Goal: Task Accomplishment & Management: Manage account settings

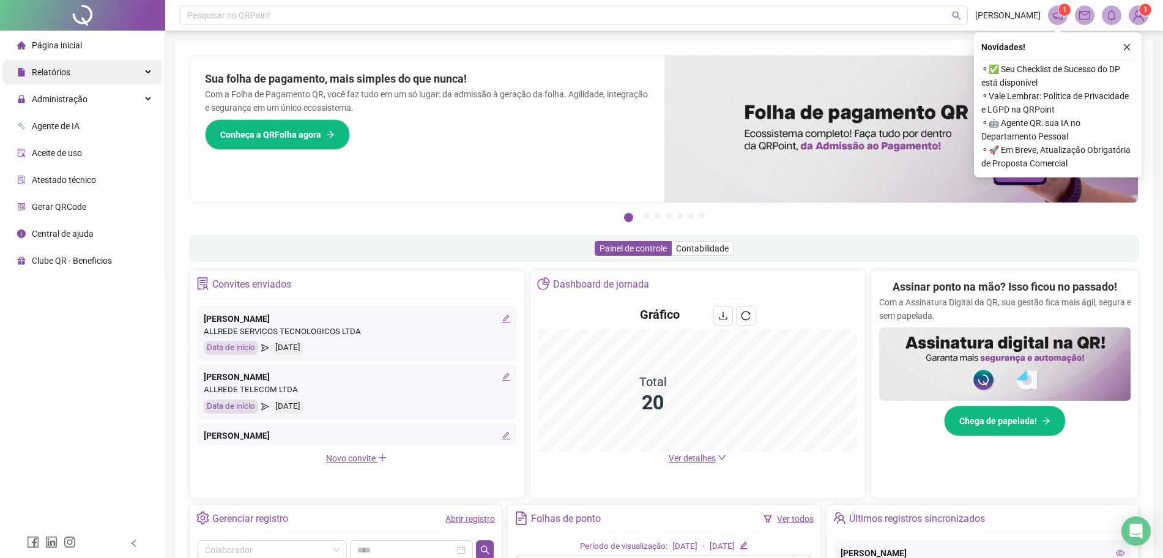
click at [59, 75] on span "Relatórios" at bounding box center [51, 72] width 39 height 10
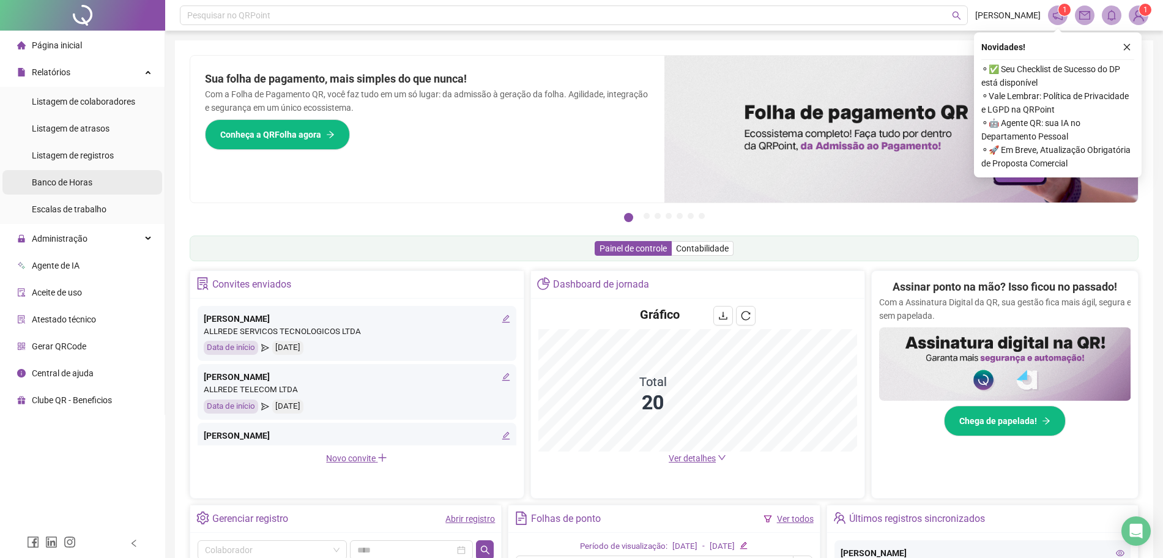
click at [56, 180] on span "Banco de Horas" at bounding box center [62, 182] width 61 height 10
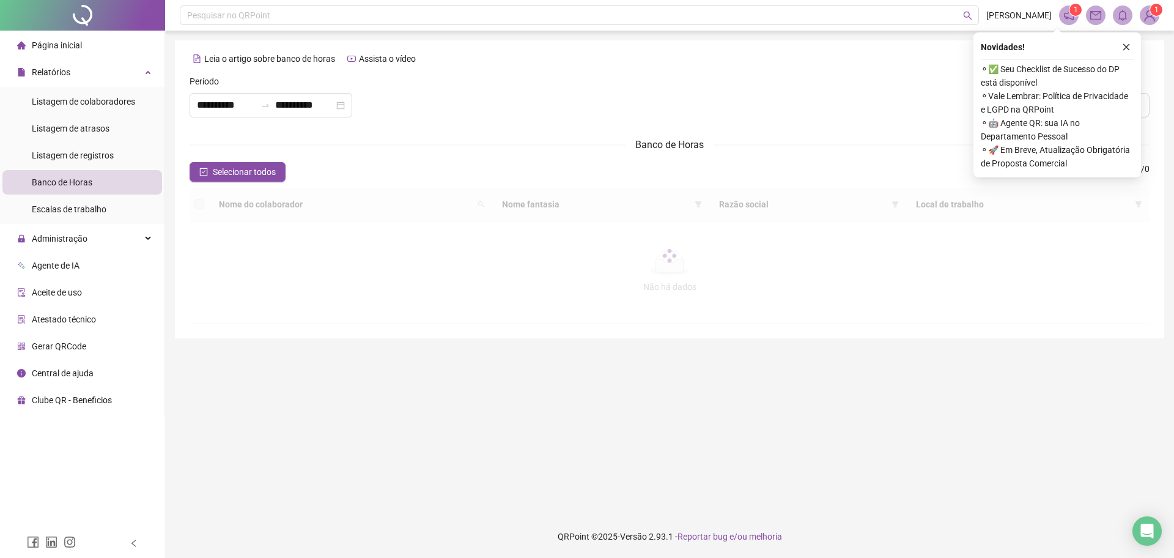
type input "**********"
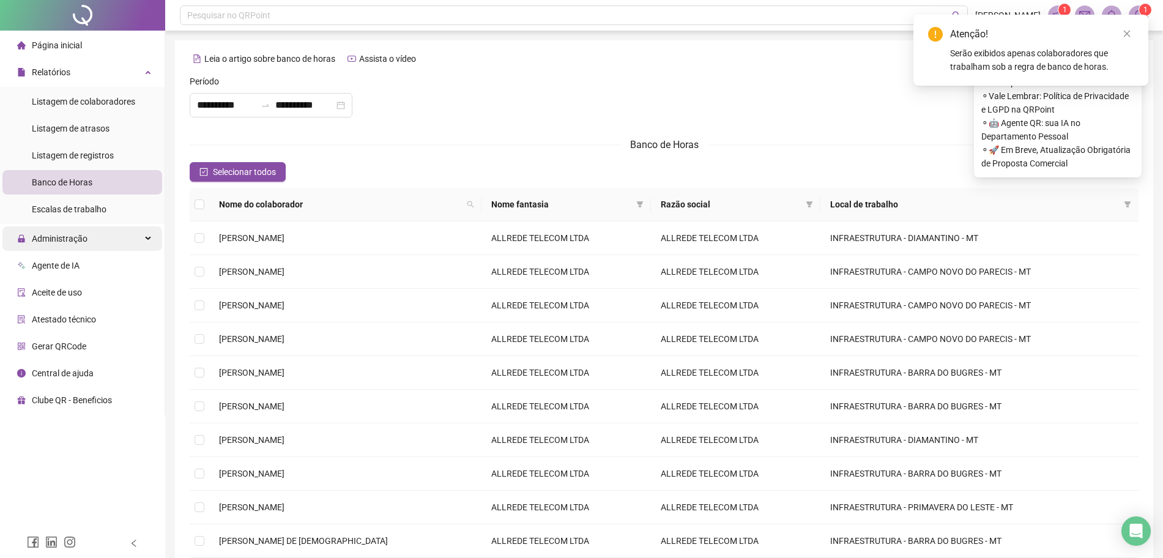
click at [67, 234] on span "Administração" at bounding box center [60, 239] width 56 height 10
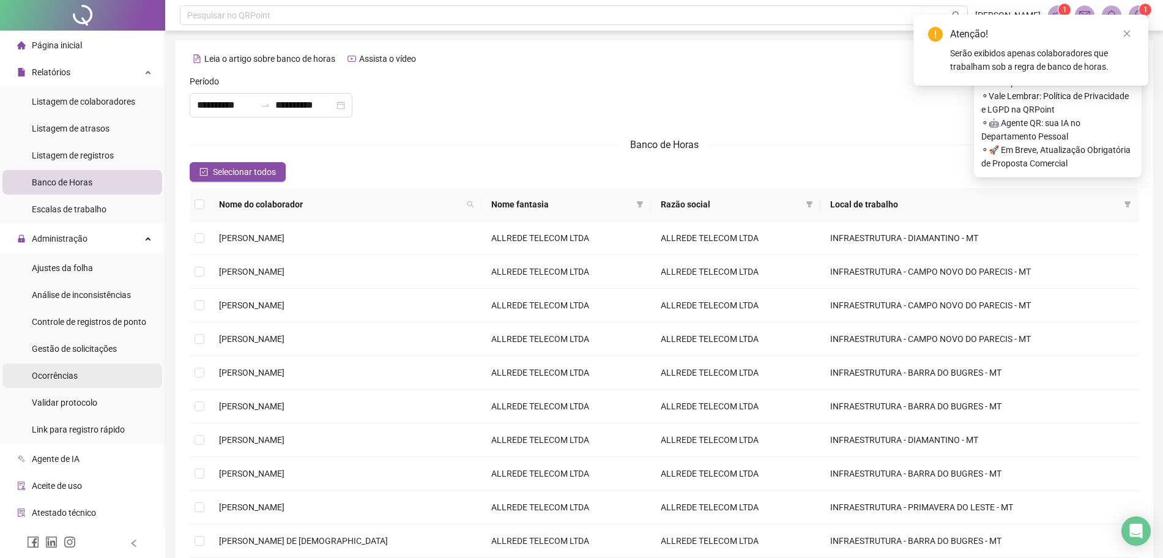
click at [82, 383] on li "Ocorrências" at bounding box center [82, 375] width 160 height 24
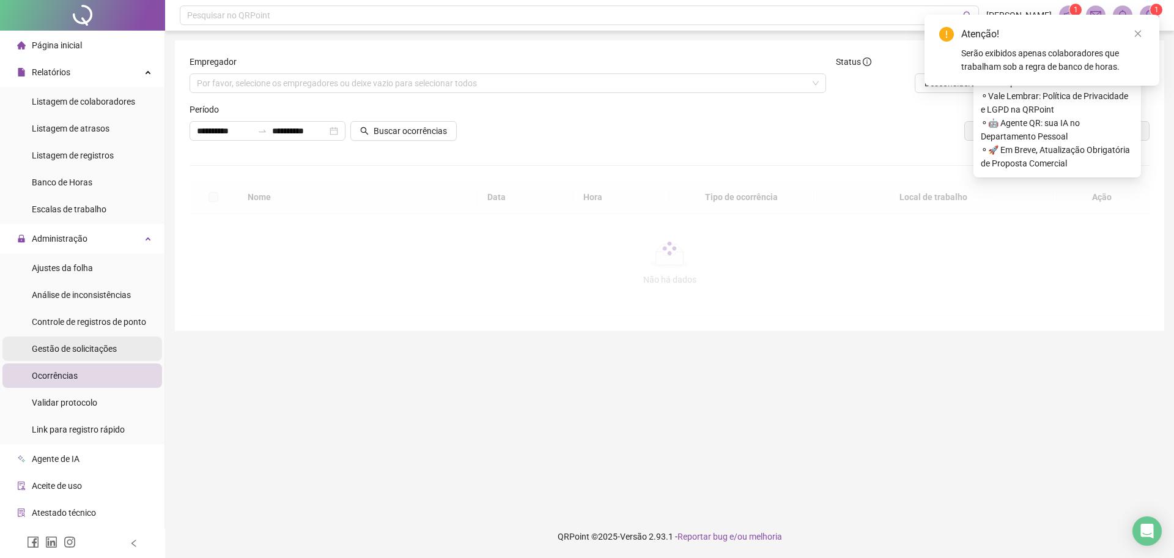
click at [84, 356] on div "Gestão de solicitações" at bounding box center [74, 348] width 85 height 24
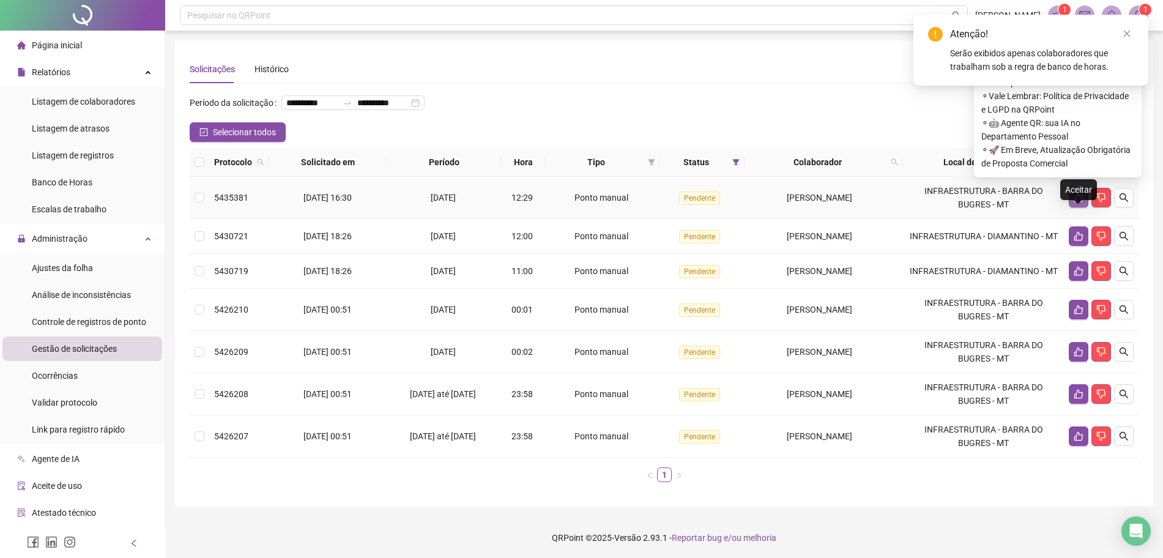
click at [1079, 202] on icon "like" at bounding box center [1078, 198] width 10 height 10
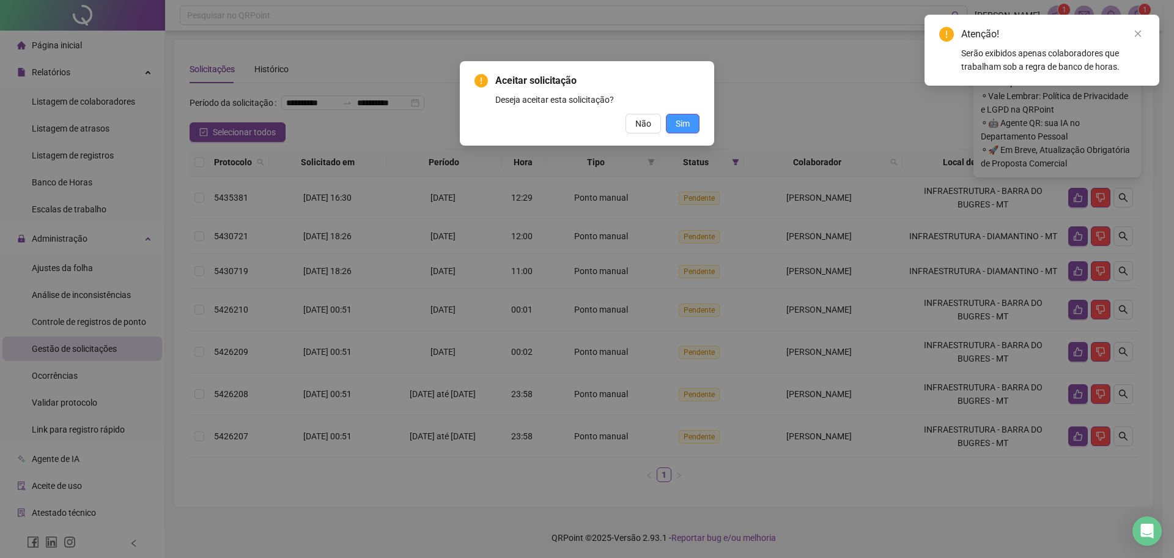
click at [681, 127] on span "Sim" at bounding box center [683, 123] width 14 height 13
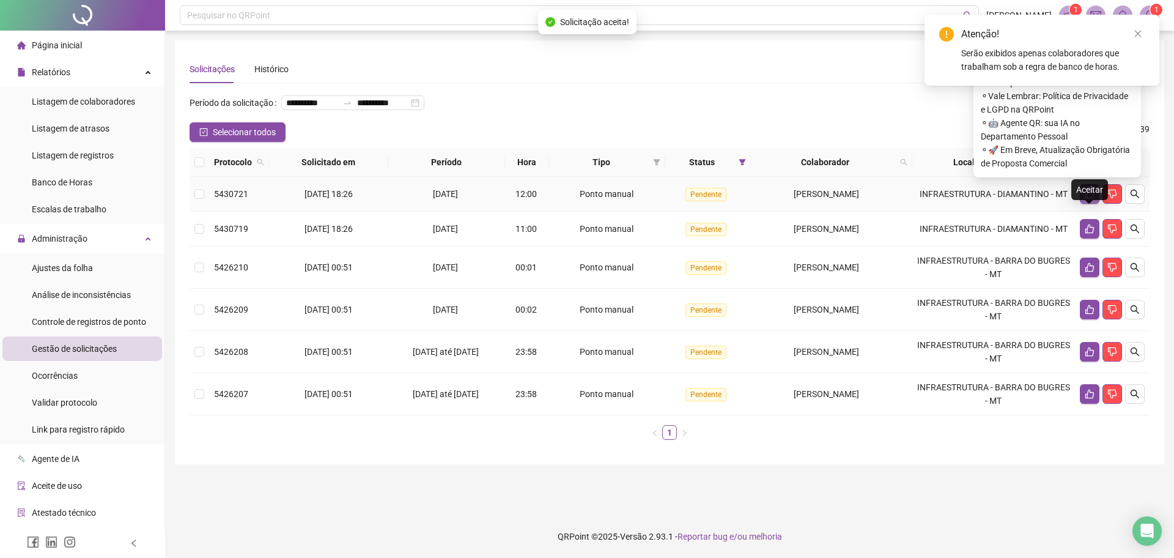
click at [1080, 204] on button "button" at bounding box center [1090, 194] width 20 height 20
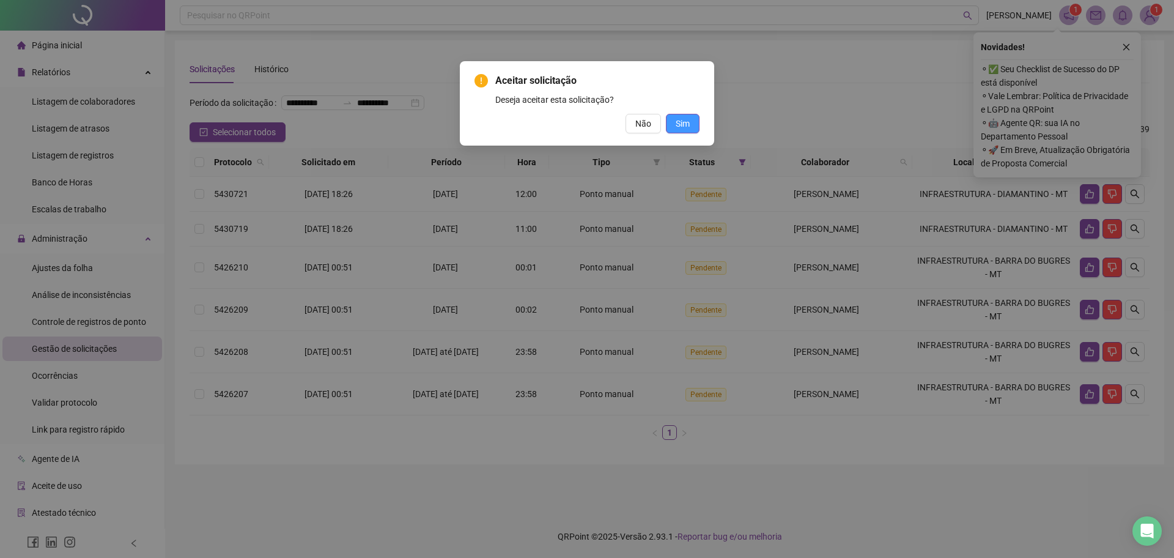
click at [685, 118] on span "Sim" at bounding box center [683, 123] width 14 height 13
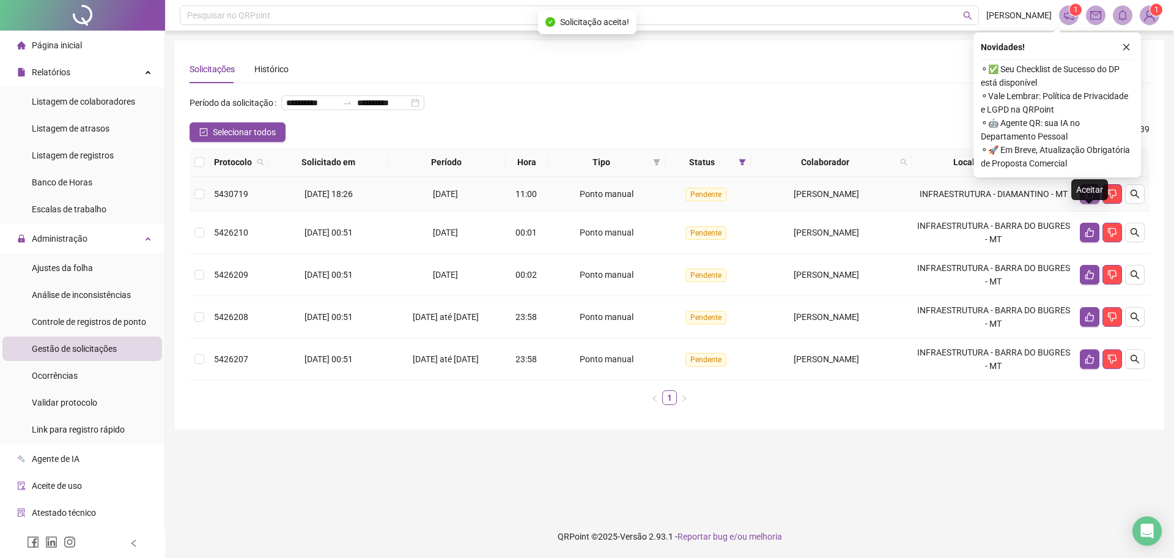
click at [1089, 199] on icon "like" at bounding box center [1090, 194] width 9 height 9
click at [1080, 212] on td at bounding box center [1112, 194] width 75 height 35
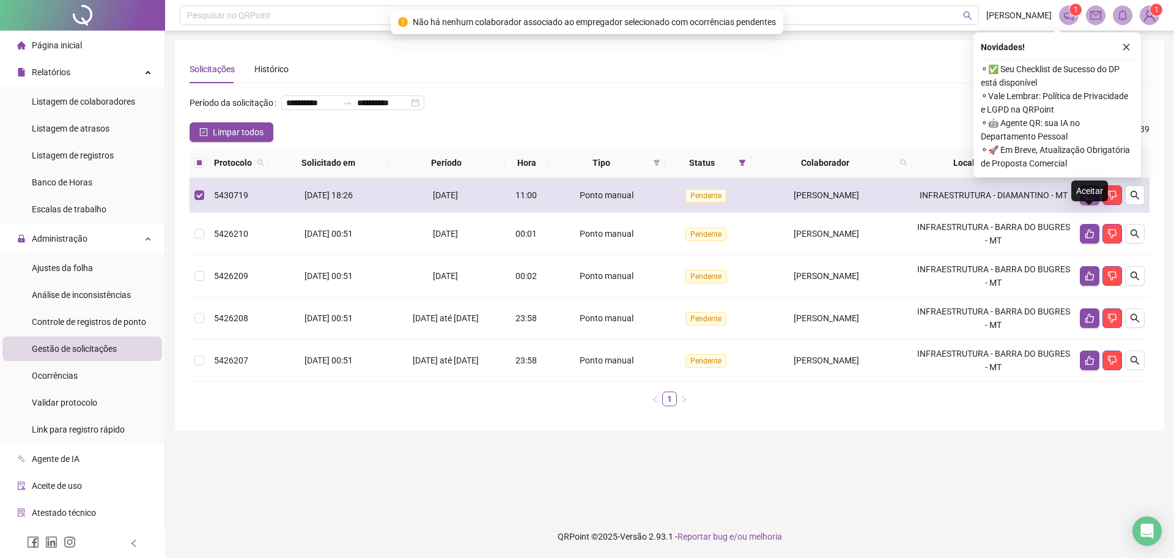
click at [1086, 200] on icon "like" at bounding box center [1090, 195] width 10 height 10
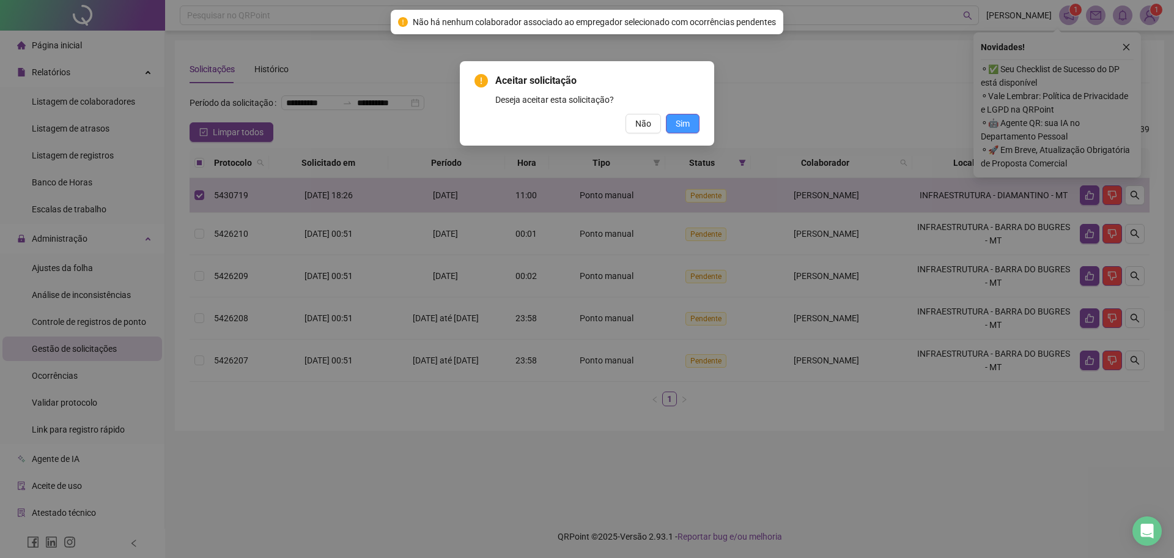
click at [692, 120] on button "Sim" at bounding box center [683, 124] width 34 height 20
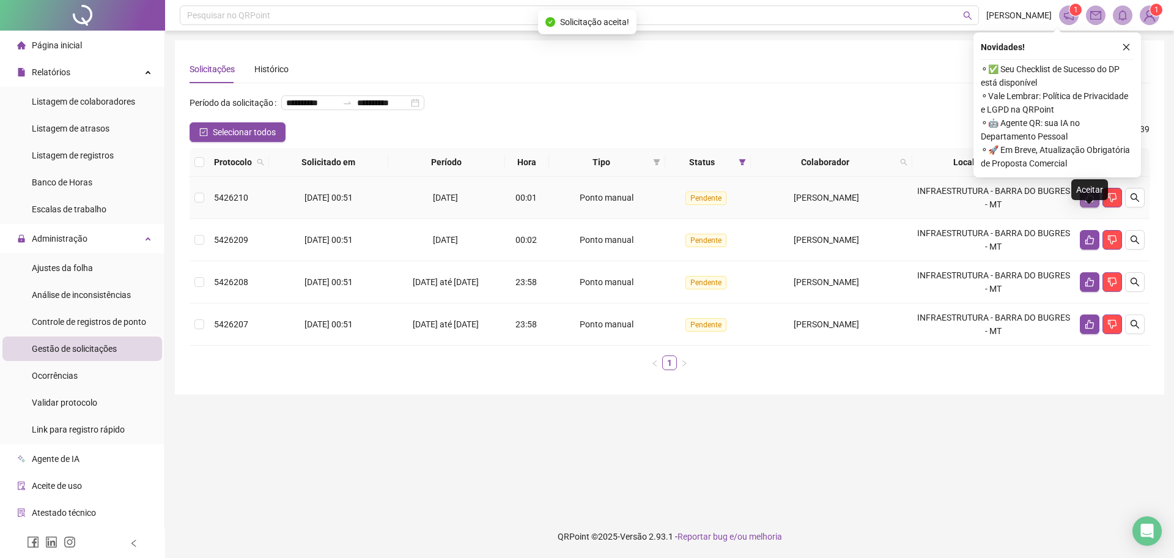
click at [1087, 202] on icon "like" at bounding box center [1090, 197] width 9 height 9
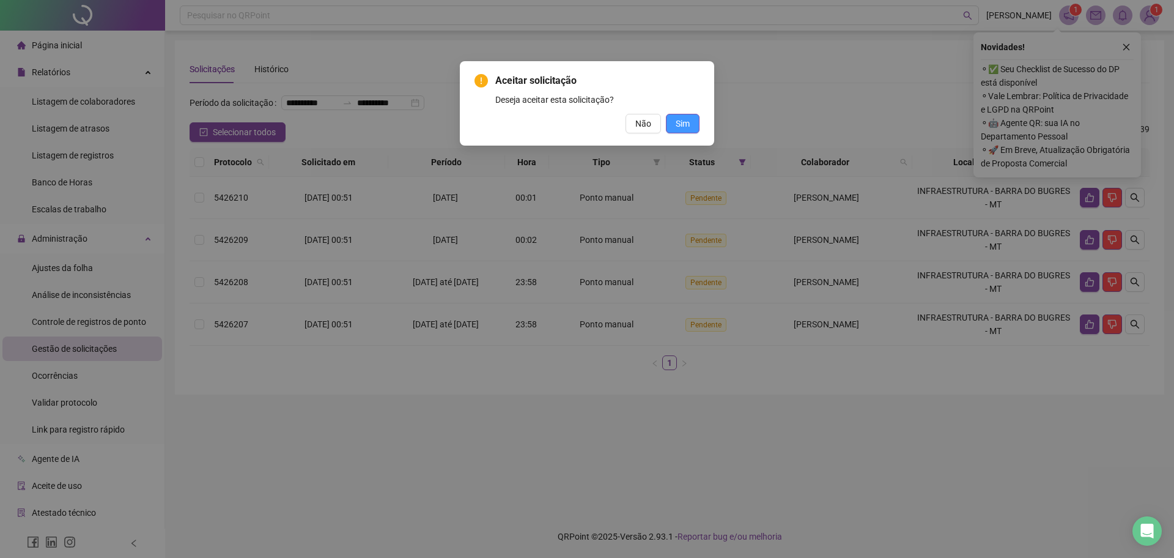
click at [685, 128] on span "Sim" at bounding box center [683, 123] width 14 height 13
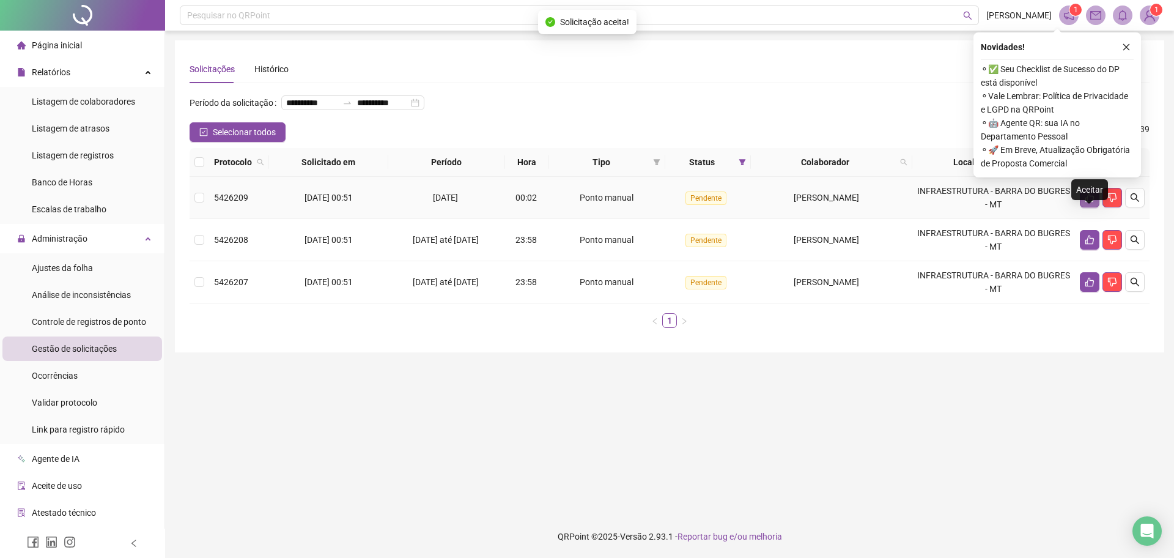
click at [1089, 202] on icon "like" at bounding box center [1090, 198] width 10 height 10
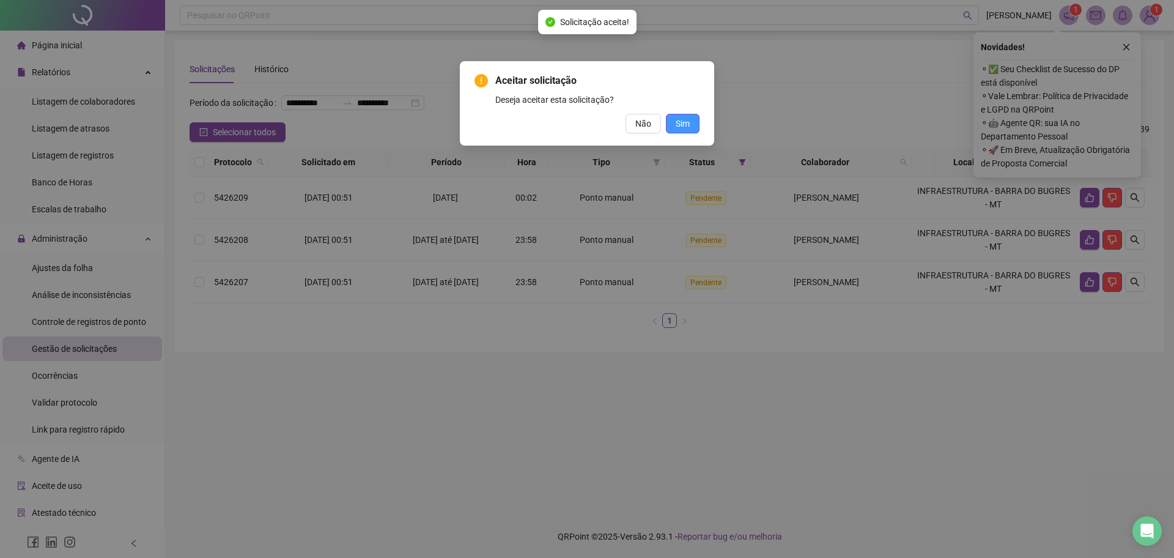
click at [689, 119] on span "Sim" at bounding box center [683, 123] width 14 height 13
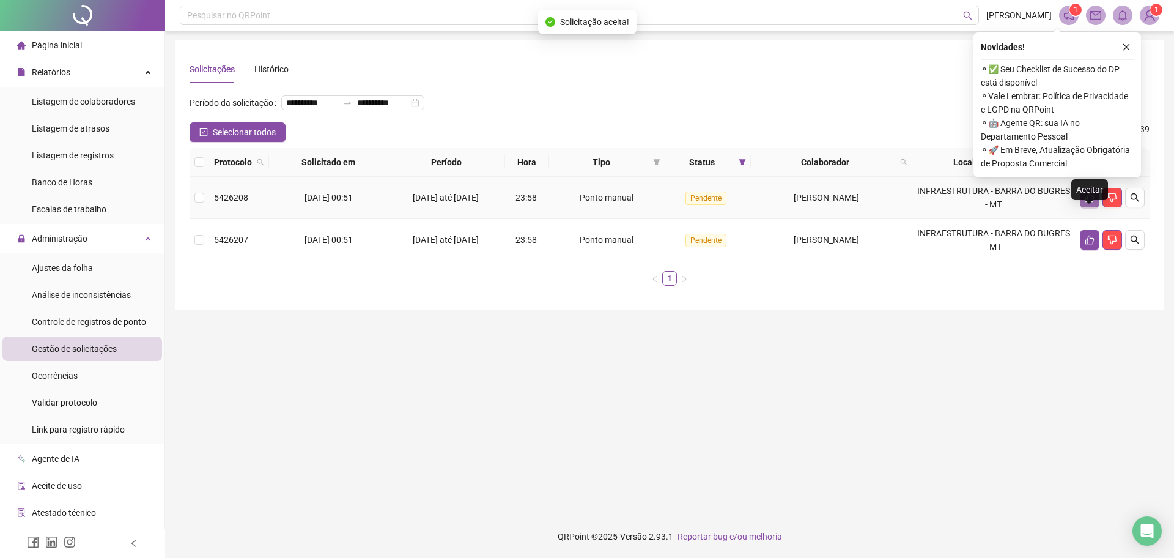
click at [1091, 202] on icon "like" at bounding box center [1090, 198] width 10 height 10
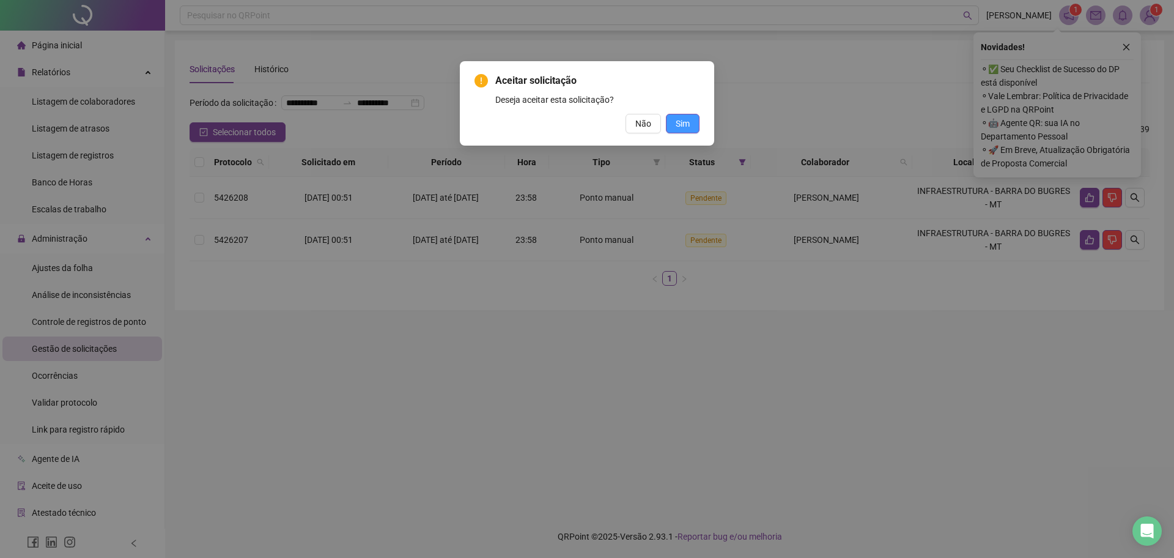
click at [684, 131] on button "Sim" at bounding box center [683, 124] width 34 height 20
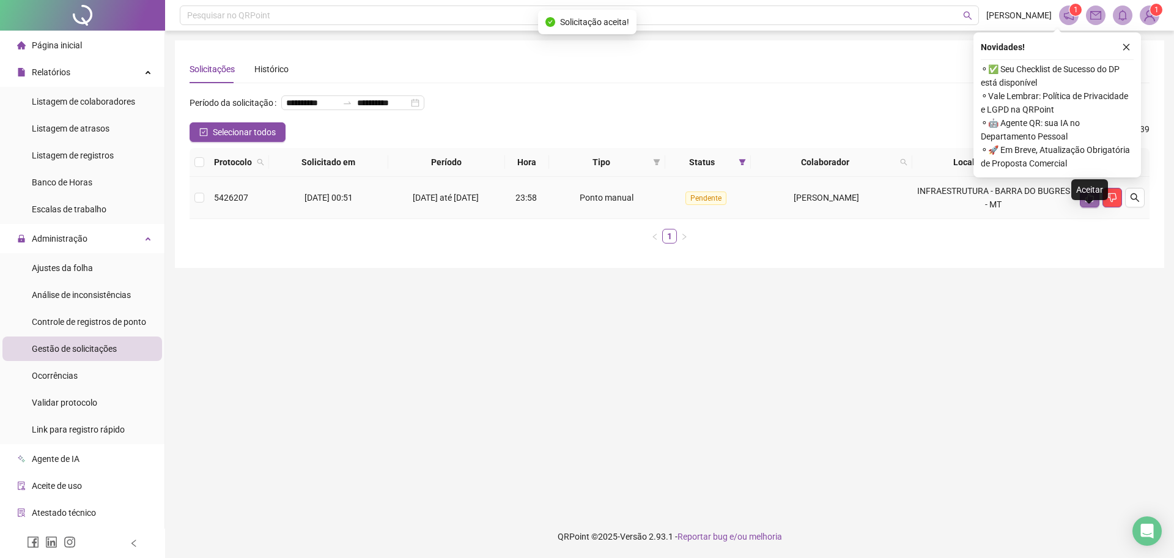
click at [1092, 202] on icon "like" at bounding box center [1090, 198] width 10 height 10
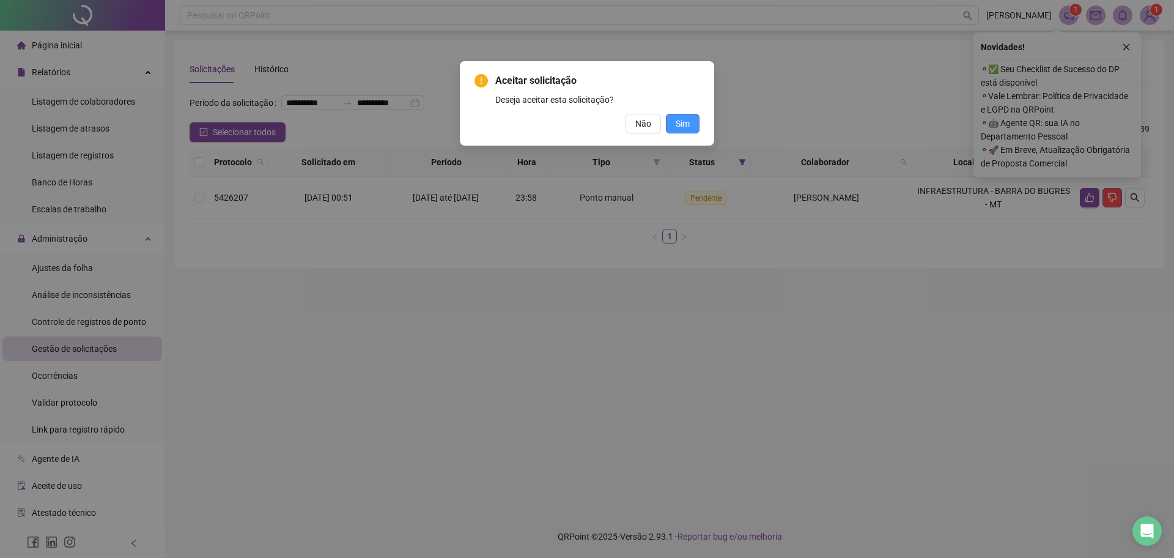
click at [695, 121] on button "Sim" at bounding box center [683, 124] width 34 height 20
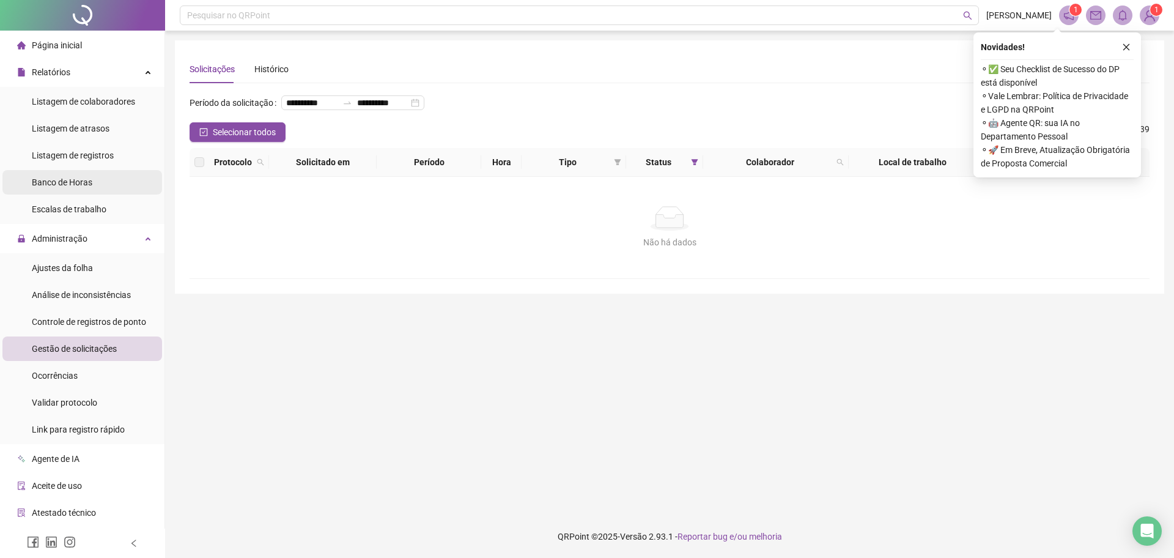
click at [85, 179] on span "Banco de Horas" at bounding box center [62, 182] width 61 height 10
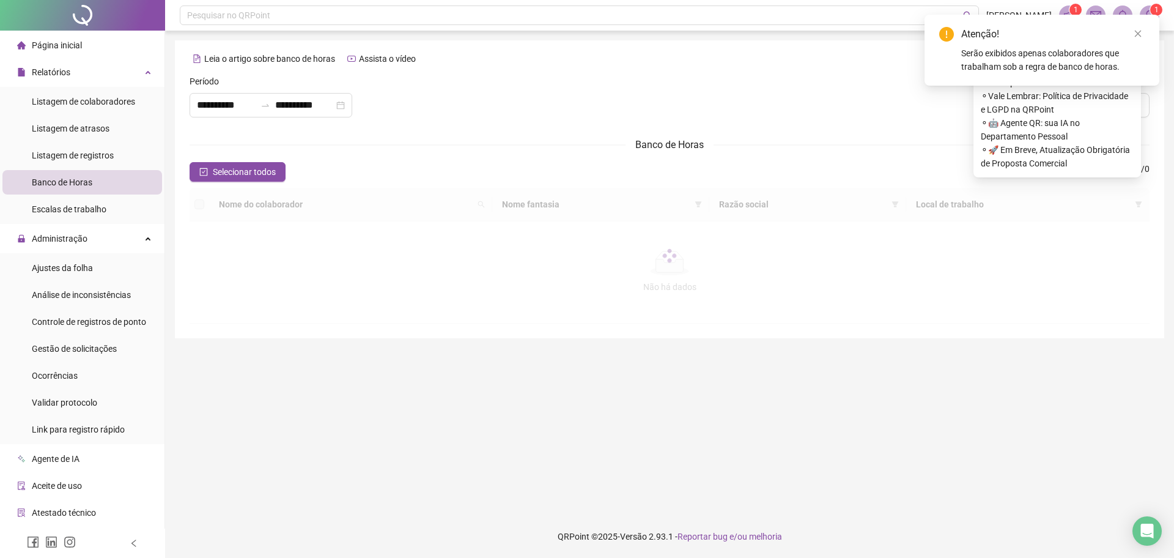
type input "**********"
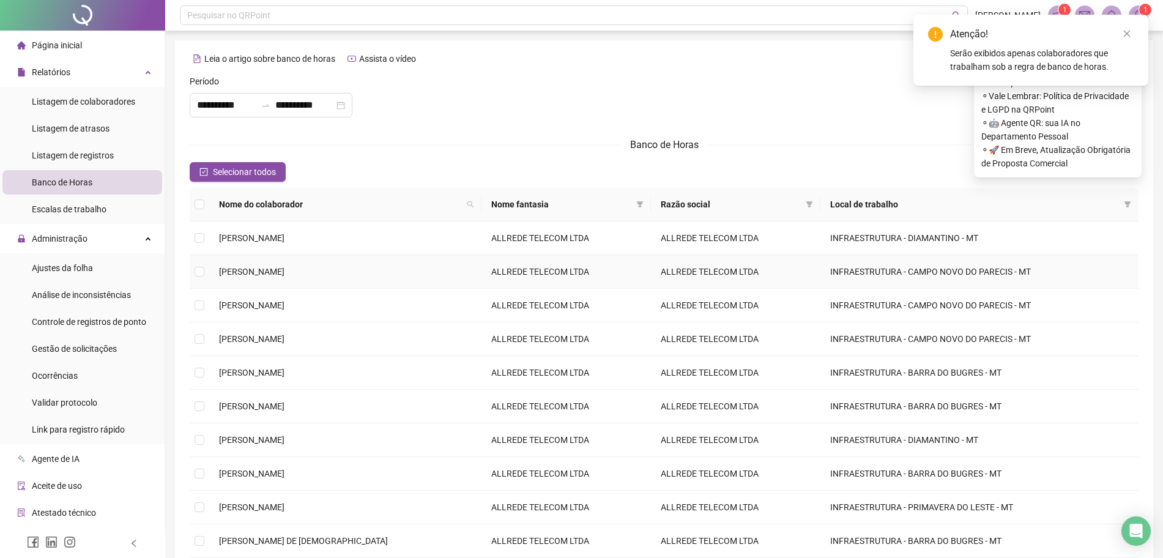
scroll to position [76, 0]
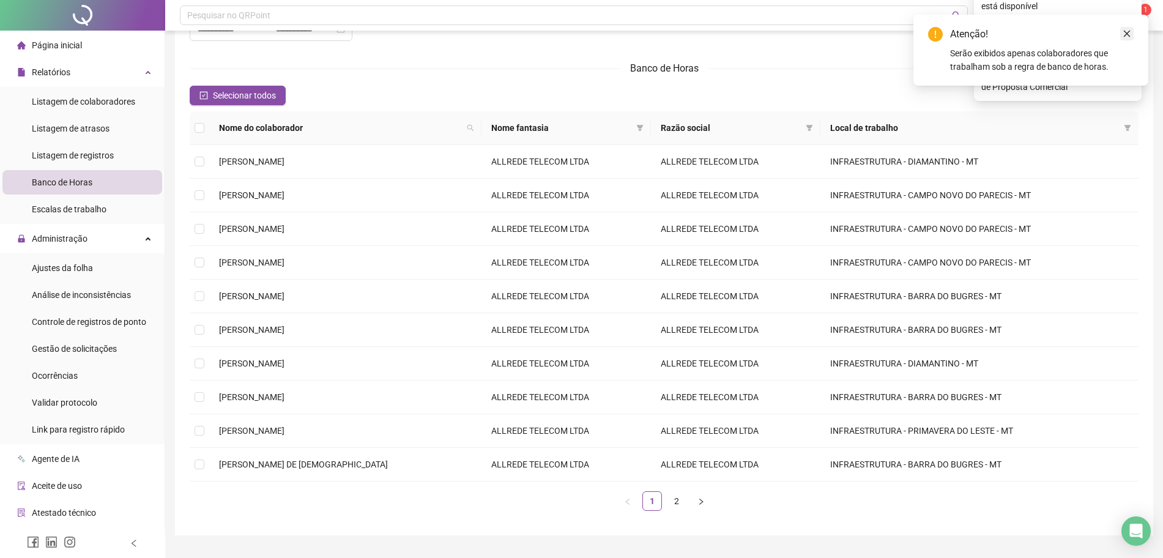
click at [1123, 32] on icon "close" at bounding box center [1126, 33] width 9 height 9
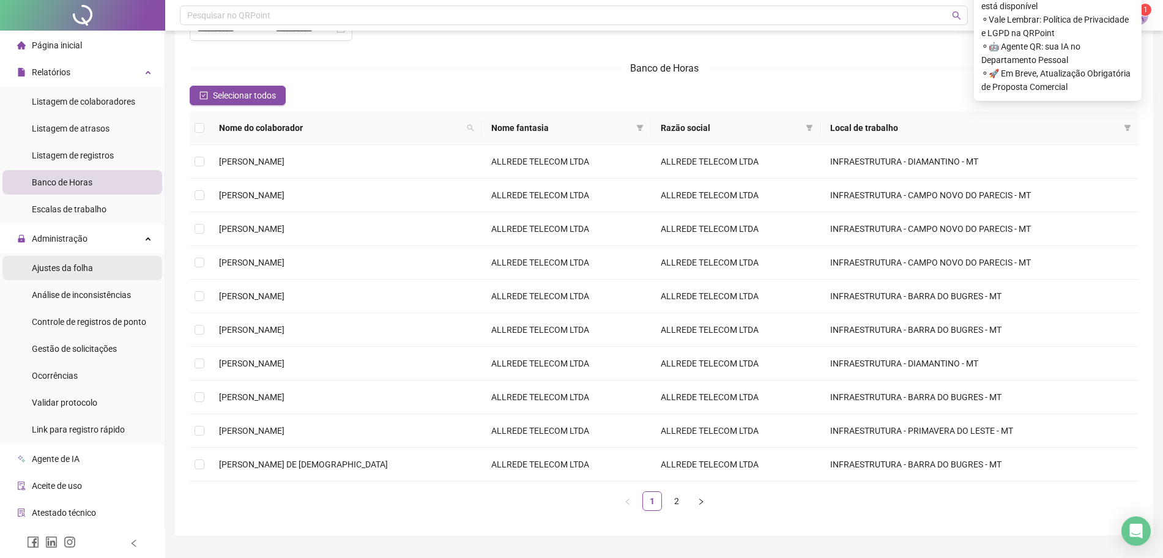
click at [64, 274] on div "Ajustes da folha" at bounding box center [62, 268] width 61 height 24
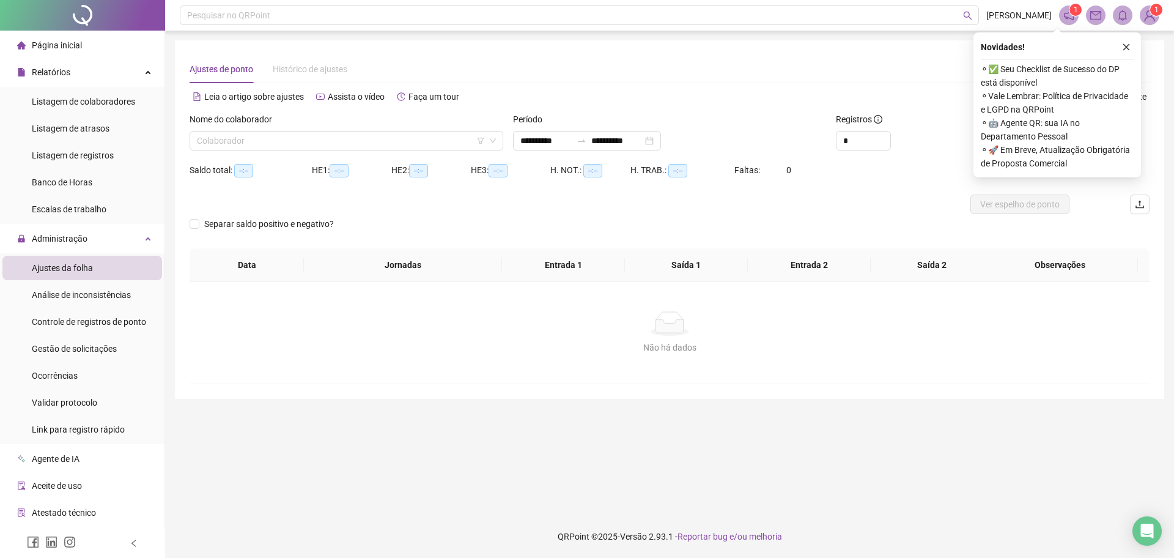
type input "**********"
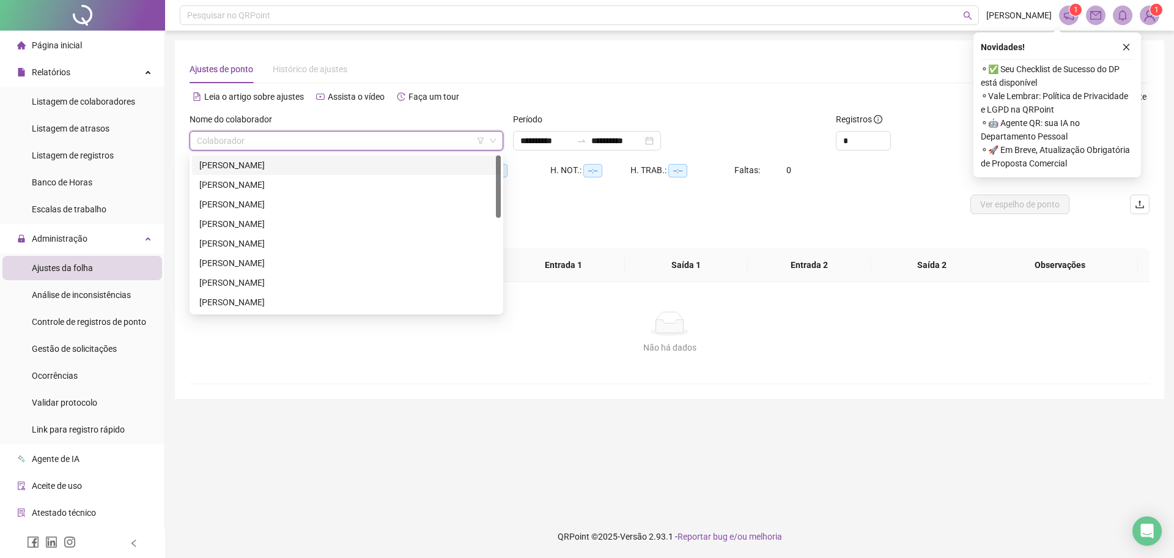
click at [262, 142] on input "search" at bounding box center [341, 140] width 288 height 18
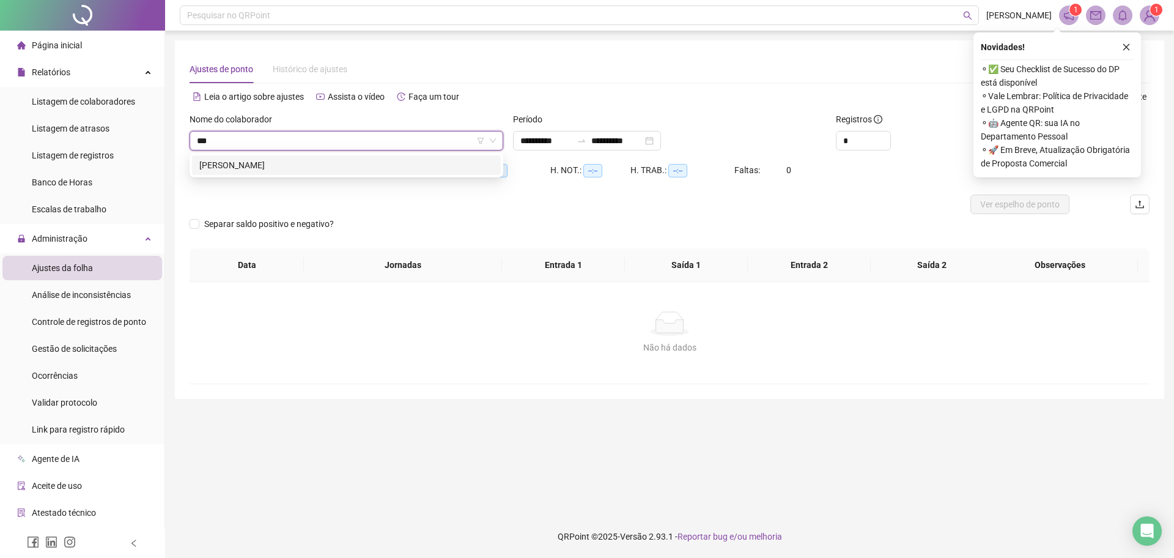
type input "****"
click at [301, 168] on div "[PERSON_NAME]" at bounding box center [346, 164] width 294 height 13
click at [1120, 54] on button "button" at bounding box center [1126, 47] width 15 height 15
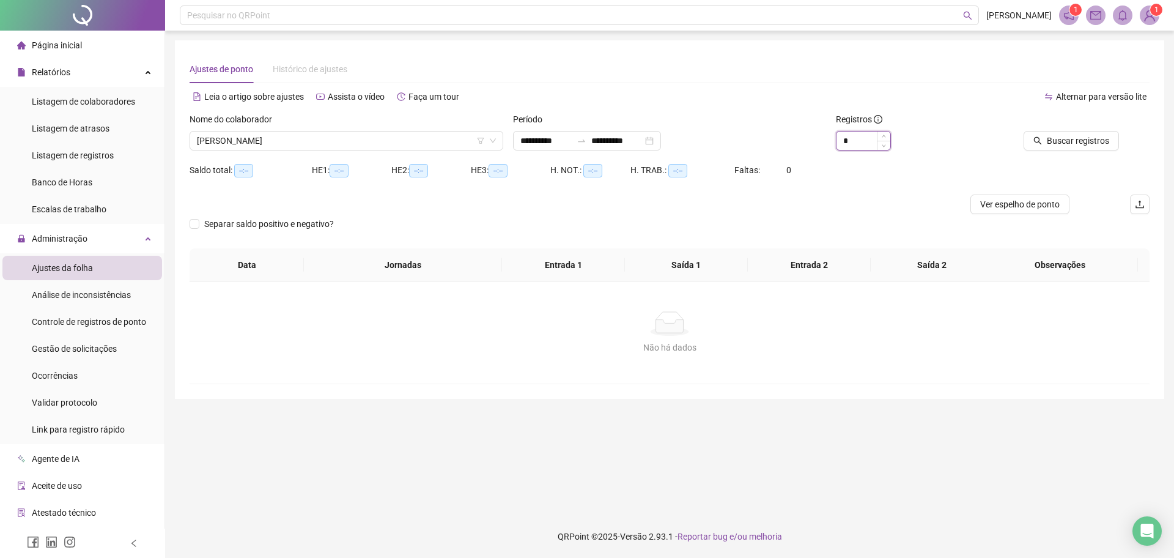
drag, startPoint x: 852, startPoint y: 140, endPoint x: 838, endPoint y: 140, distance: 13.5
click at [838, 140] on input "*" at bounding box center [864, 140] width 54 height 18
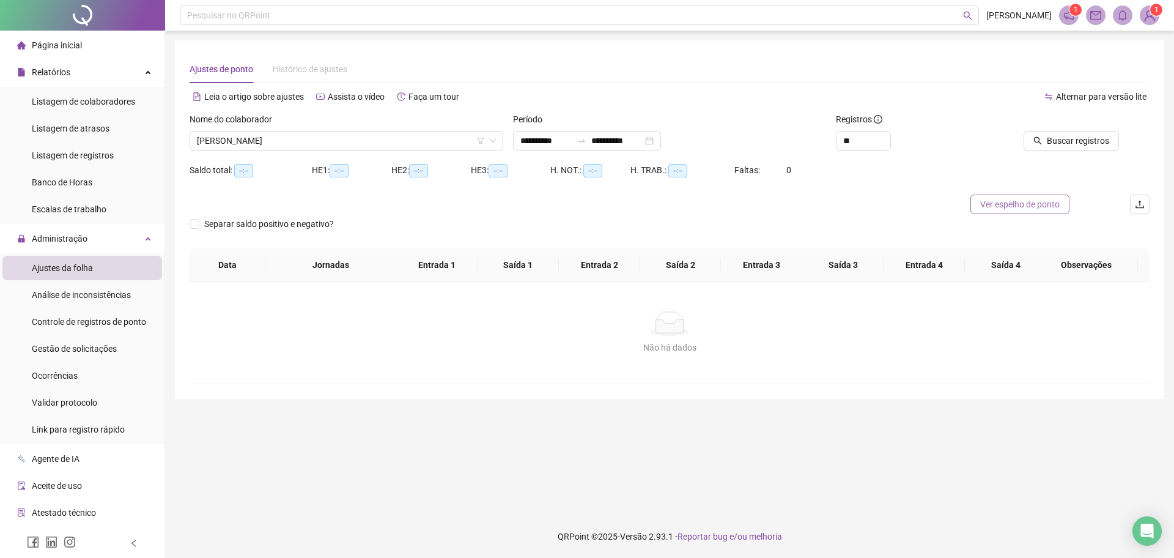
type input "*"
click at [1051, 210] on span "Ver espelho de ponto" at bounding box center [1020, 204] width 80 height 13
click at [852, 142] on input "*" at bounding box center [864, 140] width 54 height 18
click at [624, 141] on input "**********" at bounding box center [616, 140] width 51 height 13
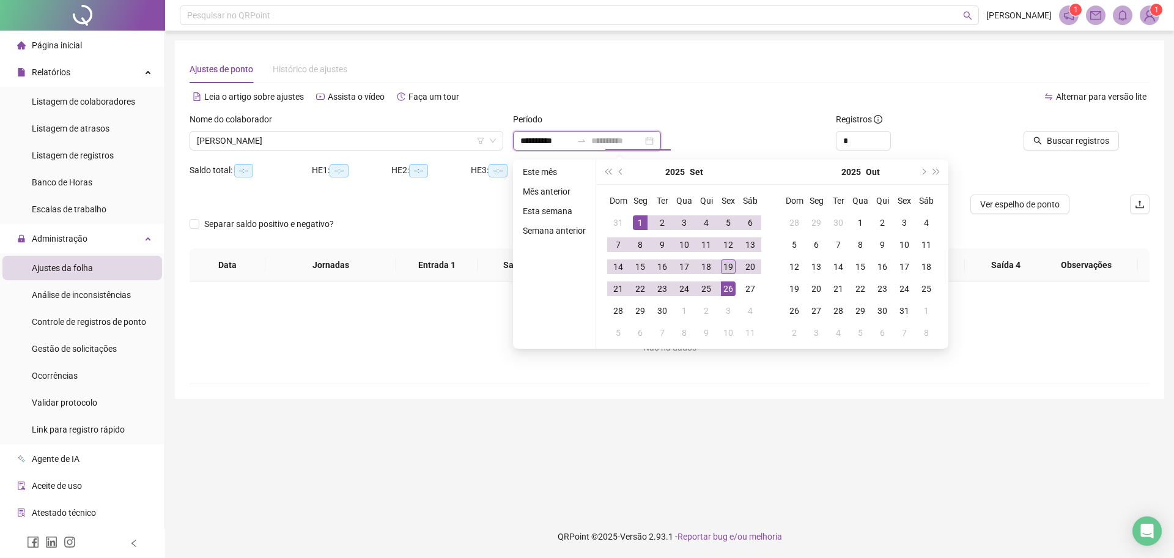
type input "**********"
click at [727, 265] on div "19" at bounding box center [728, 266] width 15 height 15
type input "**********"
click at [1116, 350] on div "Não há dados" at bounding box center [669, 347] width 931 height 13
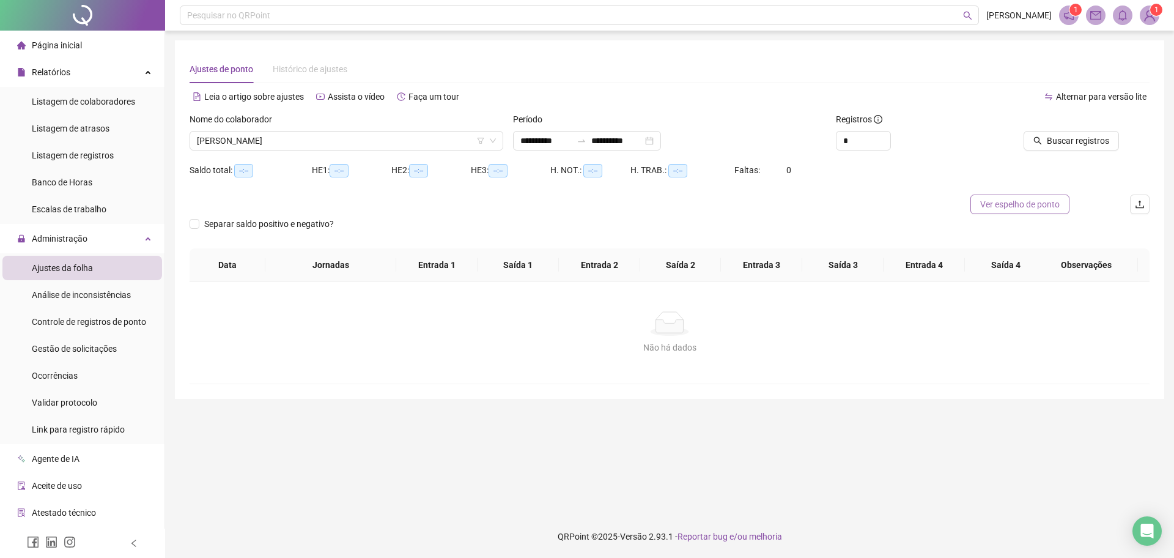
click at [1010, 201] on span "Ver espelho de ponto" at bounding box center [1020, 204] width 80 height 13
